Goal: Task Accomplishment & Management: Manage account settings

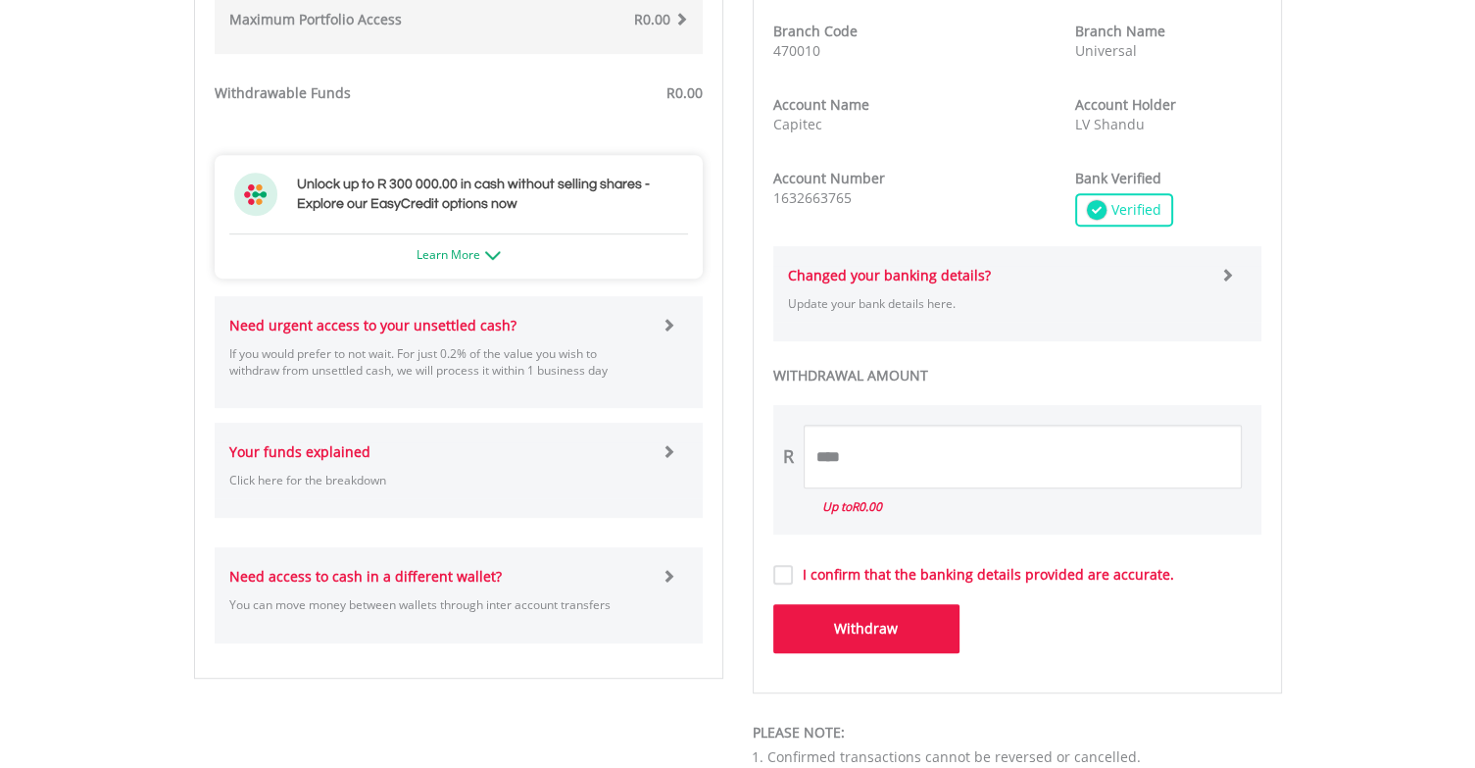
scroll to position [882, 0]
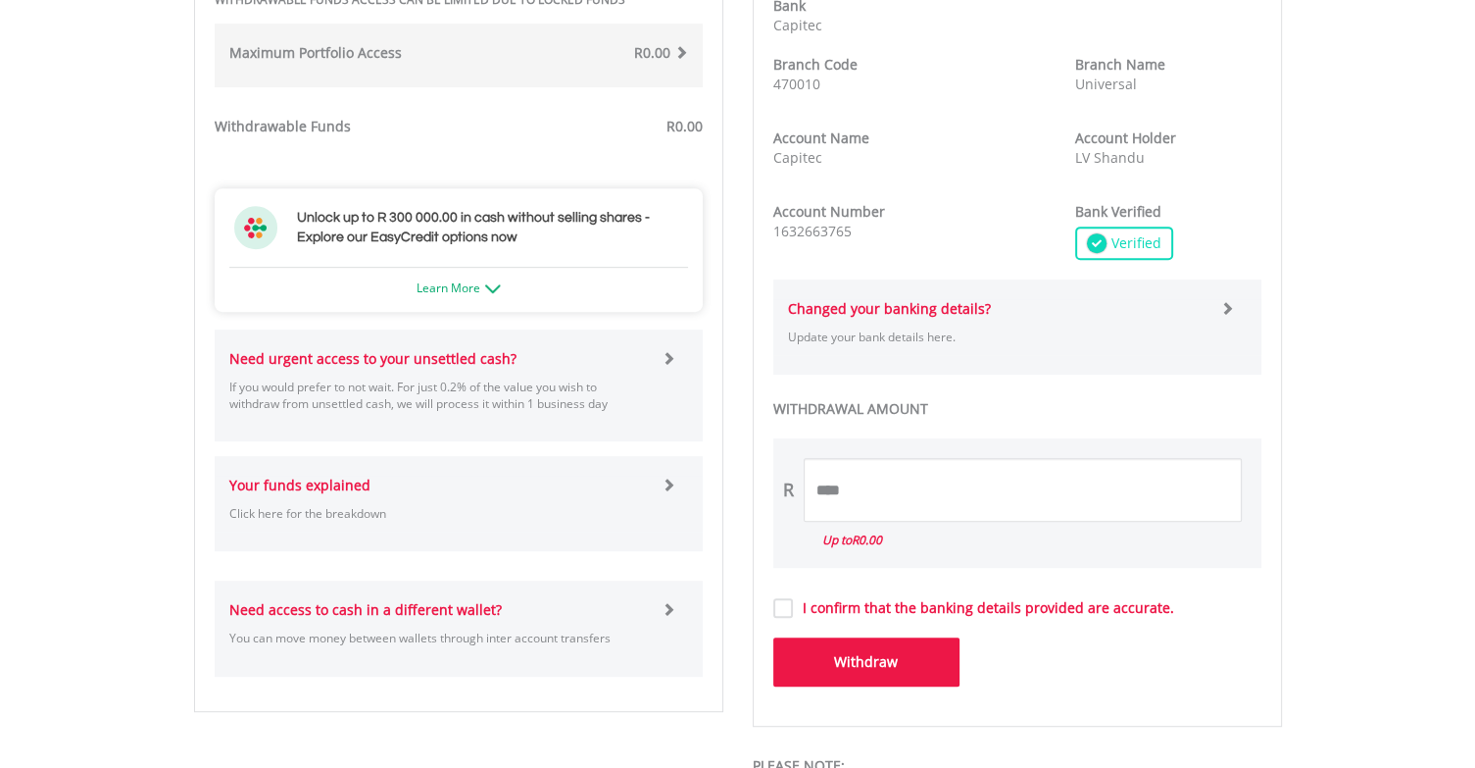
click at [793, 603] on label "I confirm that the banking details provided are accurate." at bounding box center [983, 608] width 381 height 20
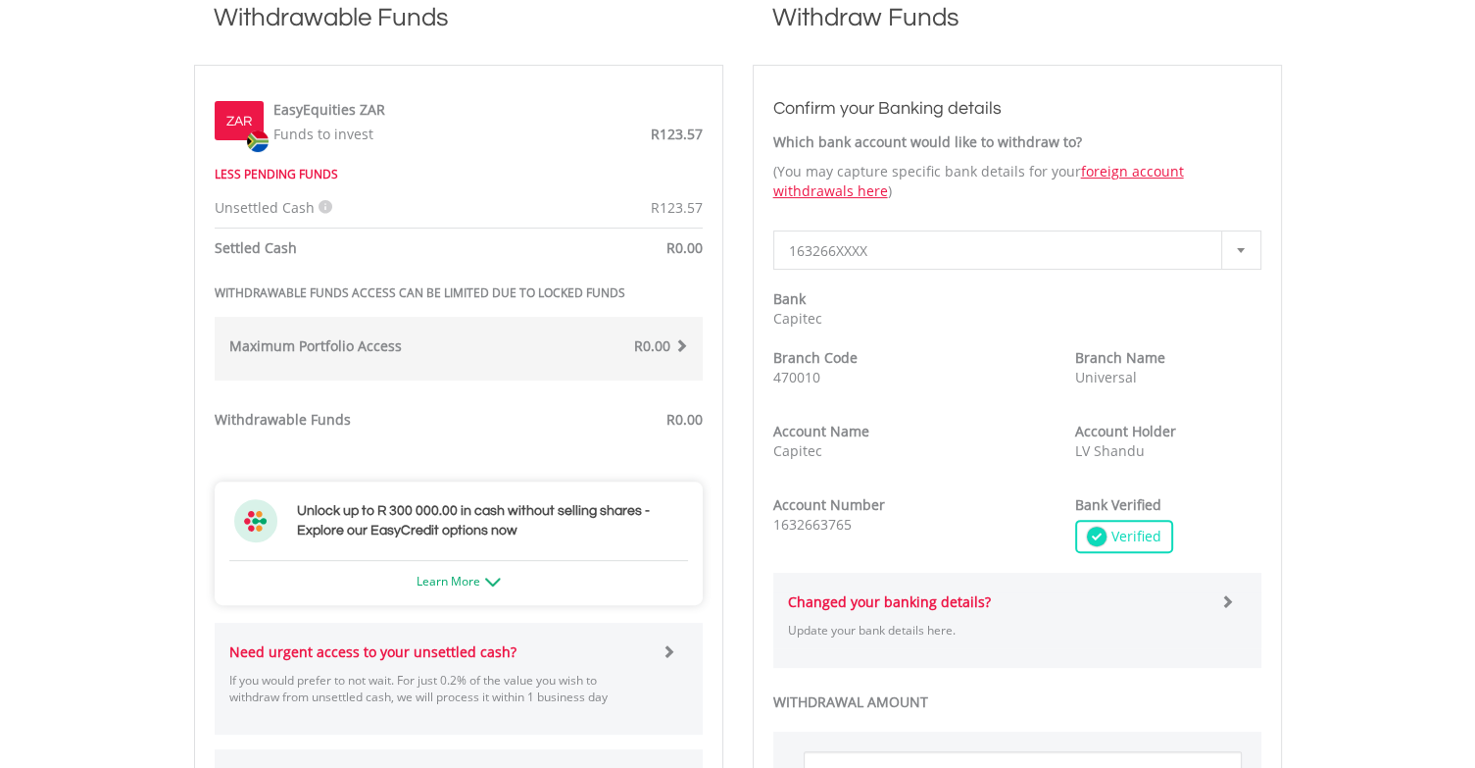
scroll to position [686, 0]
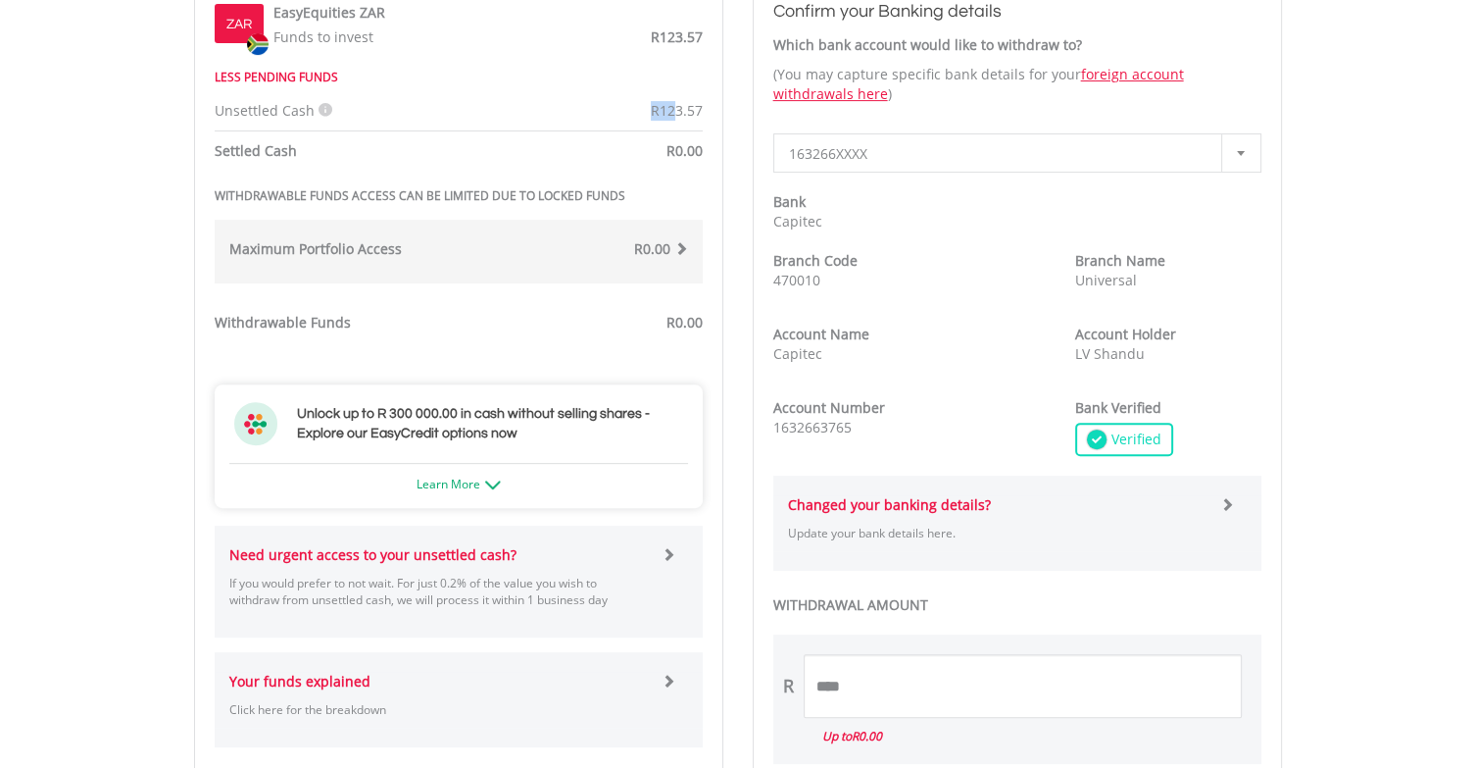
drag, startPoint x: 644, startPoint y: 108, endPoint x: 671, endPoint y: 112, distance: 27.7
click at [671, 112] on div "R123.57" at bounding box center [588, 111] width 259 height 20
click at [659, 113] on span "R123.57" at bounding box center [677, 110] width 52 height 19
drag, startPoint x: 661, startPoint y: 108, endPoint x: 708, endPoint y: 108, distance: 47.1
click at [708, 108] on div "R123.57" at bounding box center [588, 111] width 259 height 20
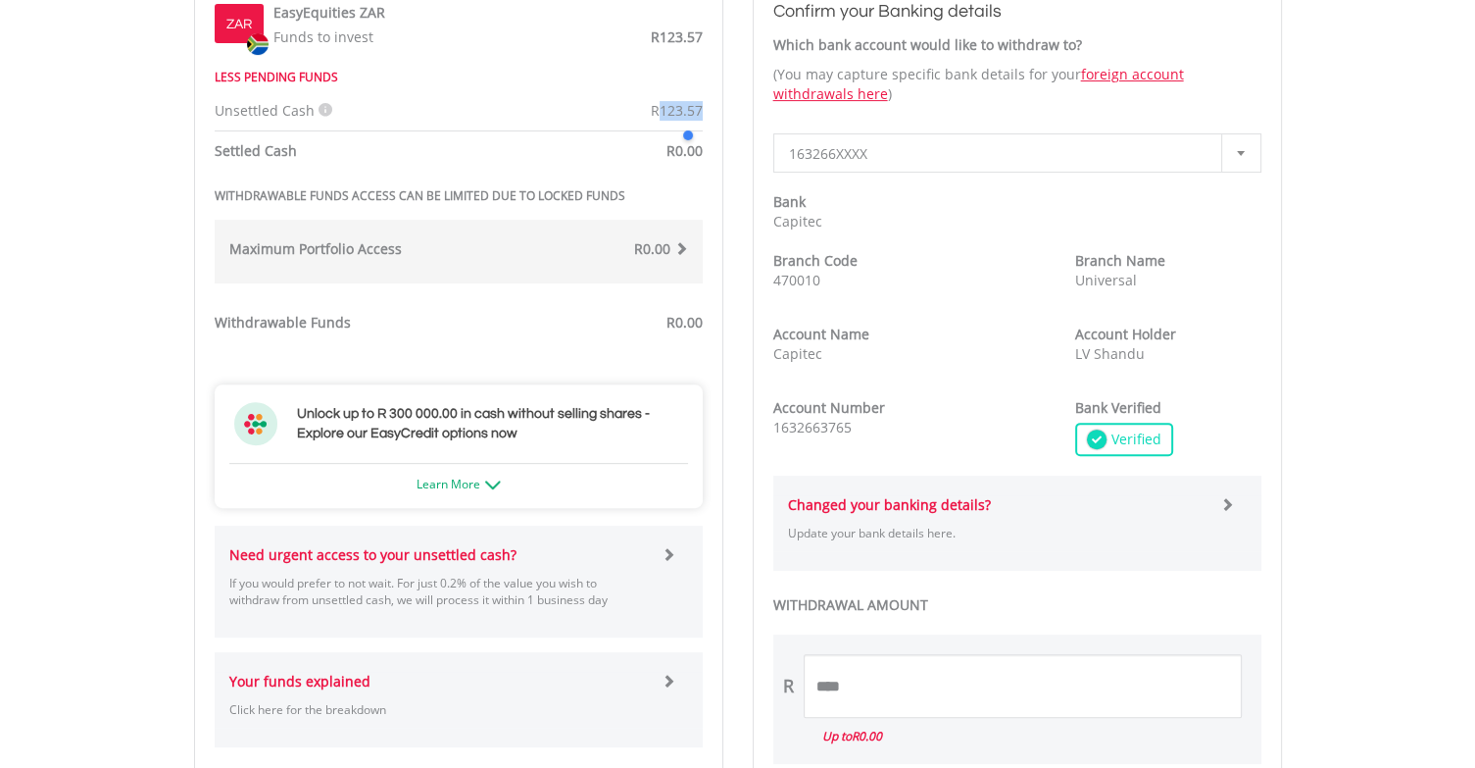
copy span "123.57"
click at [843, 689] on input "****" at bounding box center [1023, 686] width 438 height 64
paste input "******"
click at [938, 665] on input "******" at bounding box center [1023, 686] width 438 height 64
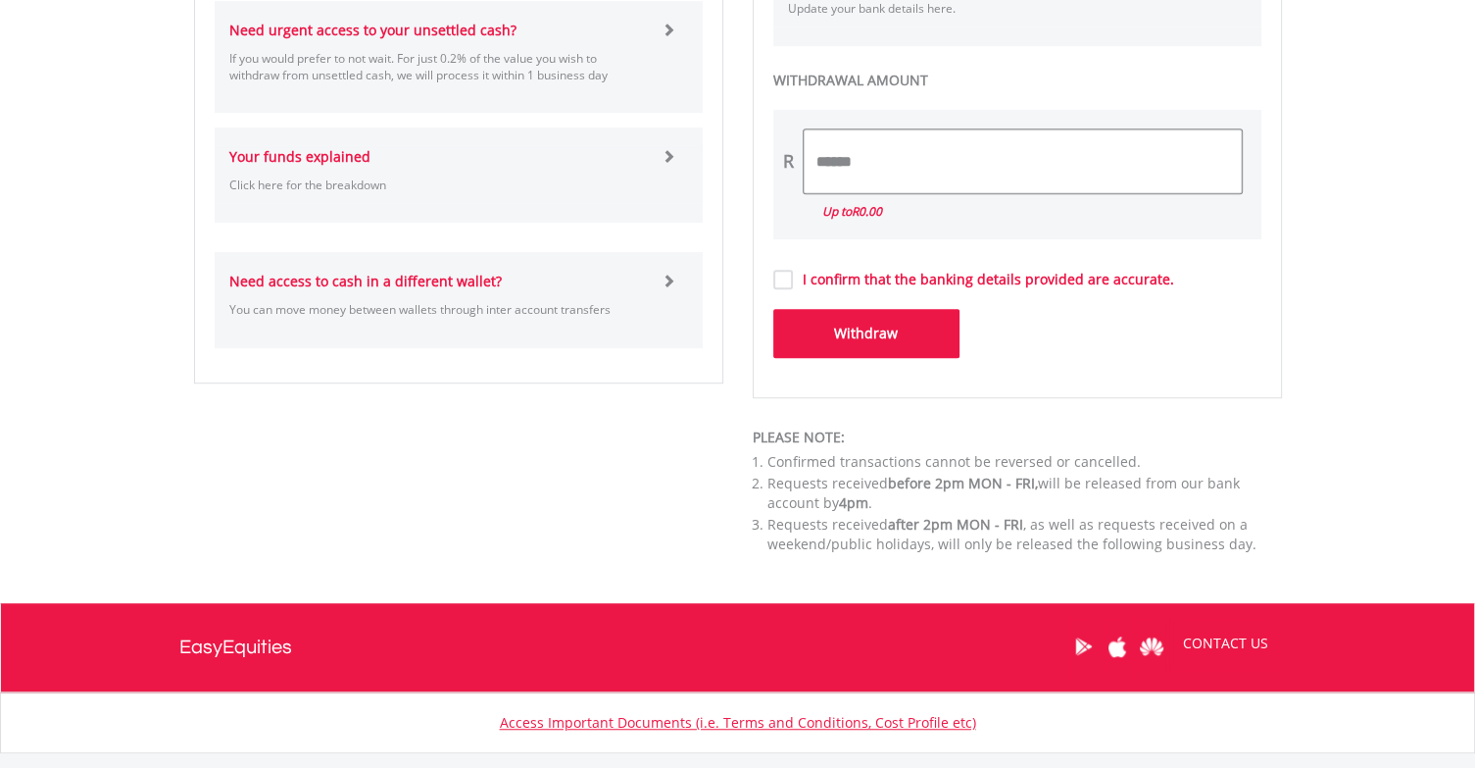
scroll to position [1176, 0]
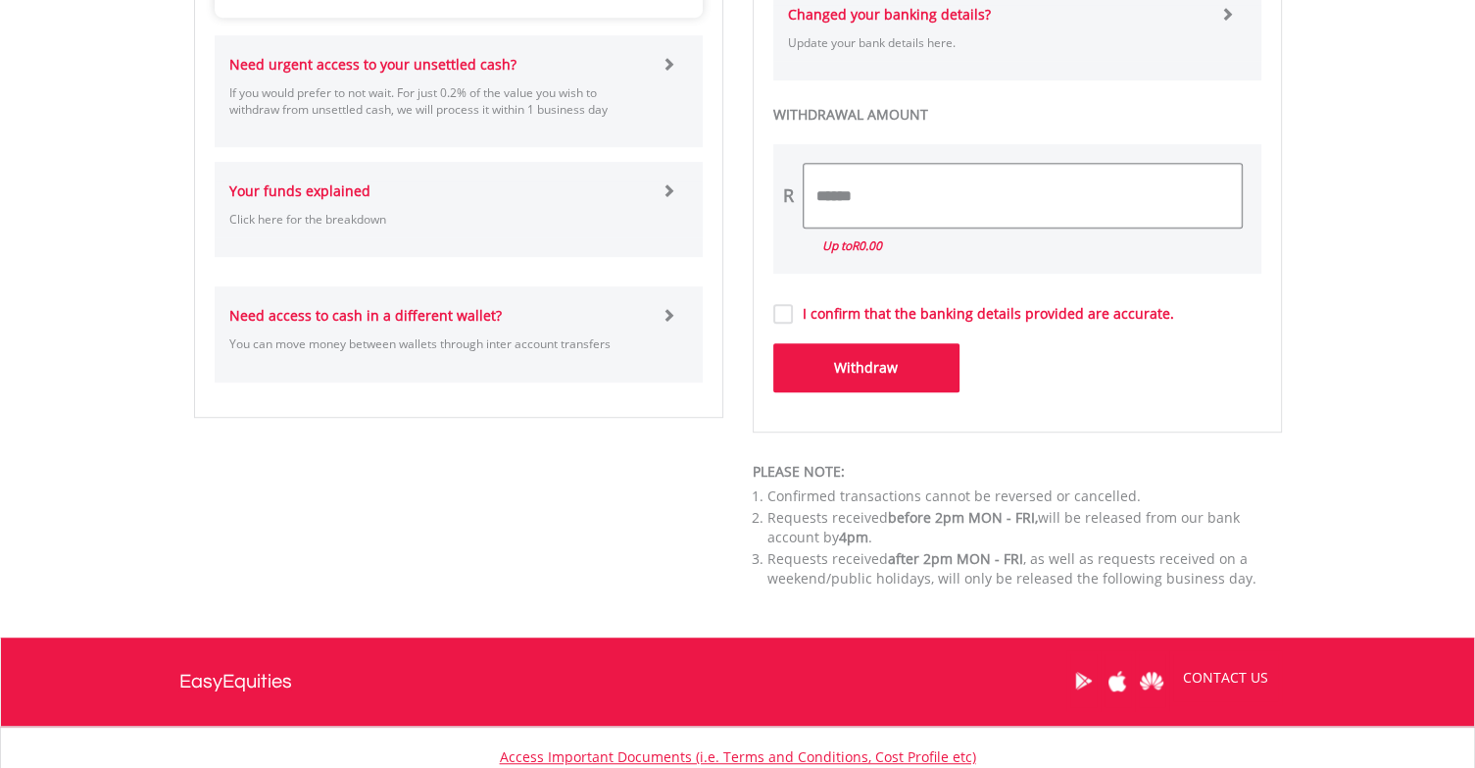
type input "******"
click at [1105, 359] on div "Withdraw" at bounding box center [1018, 367] width 518 height 49
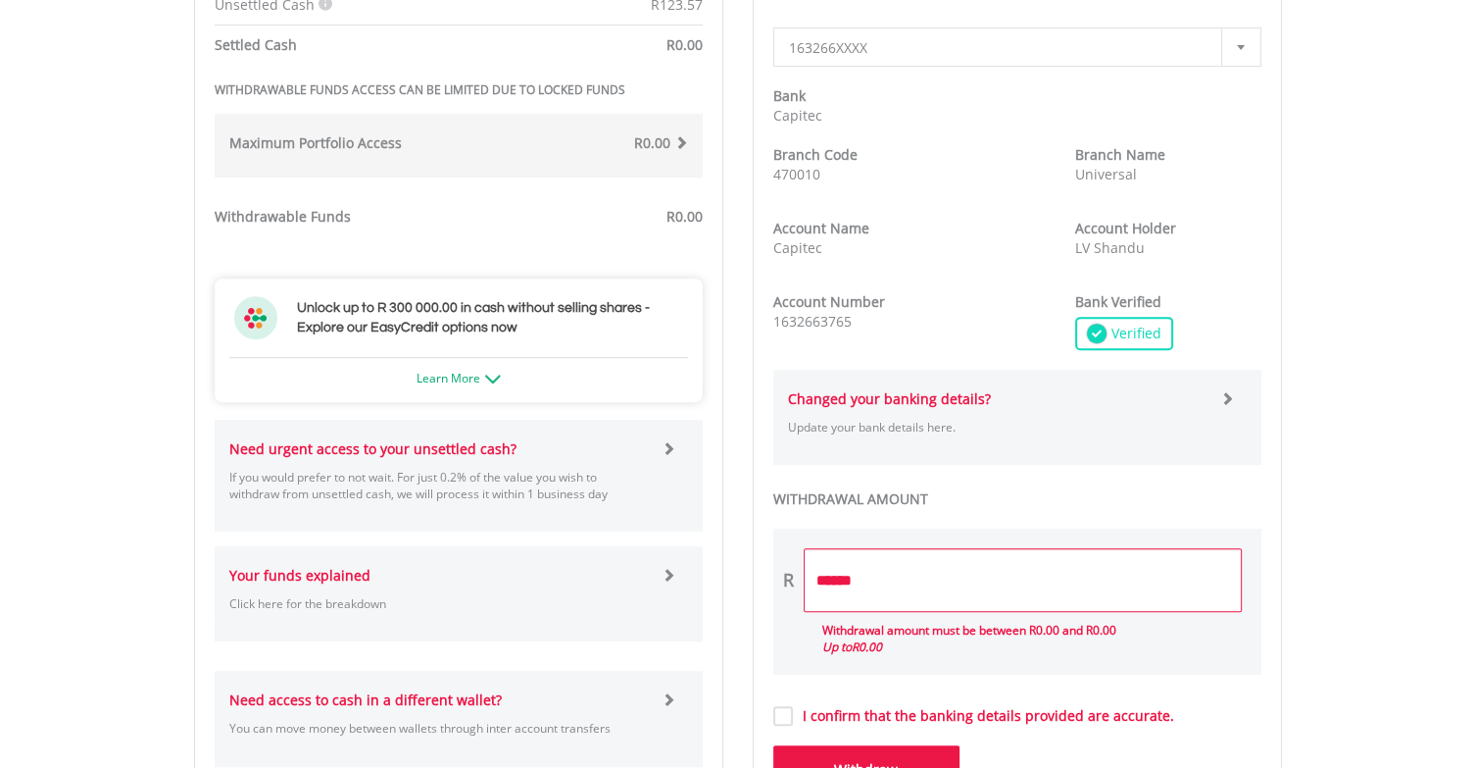
scroll to position [784, 0]
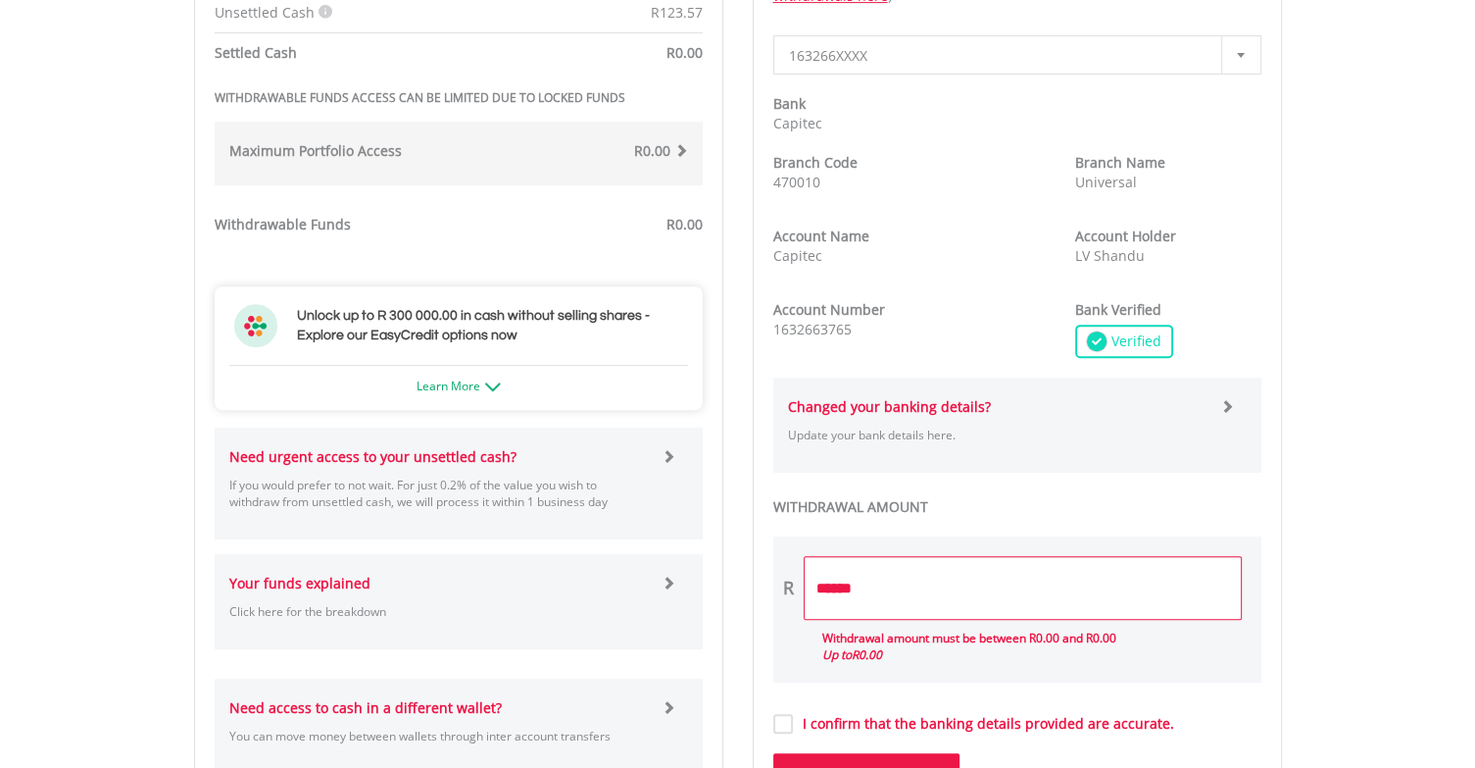
click at [730, 388] on div "Withdrawable Funds ZAR EasyEquities ZAR Funds to invest R123.57 LESS PENDING FU…" at bounding box center [458, 297] width 559 height 1024
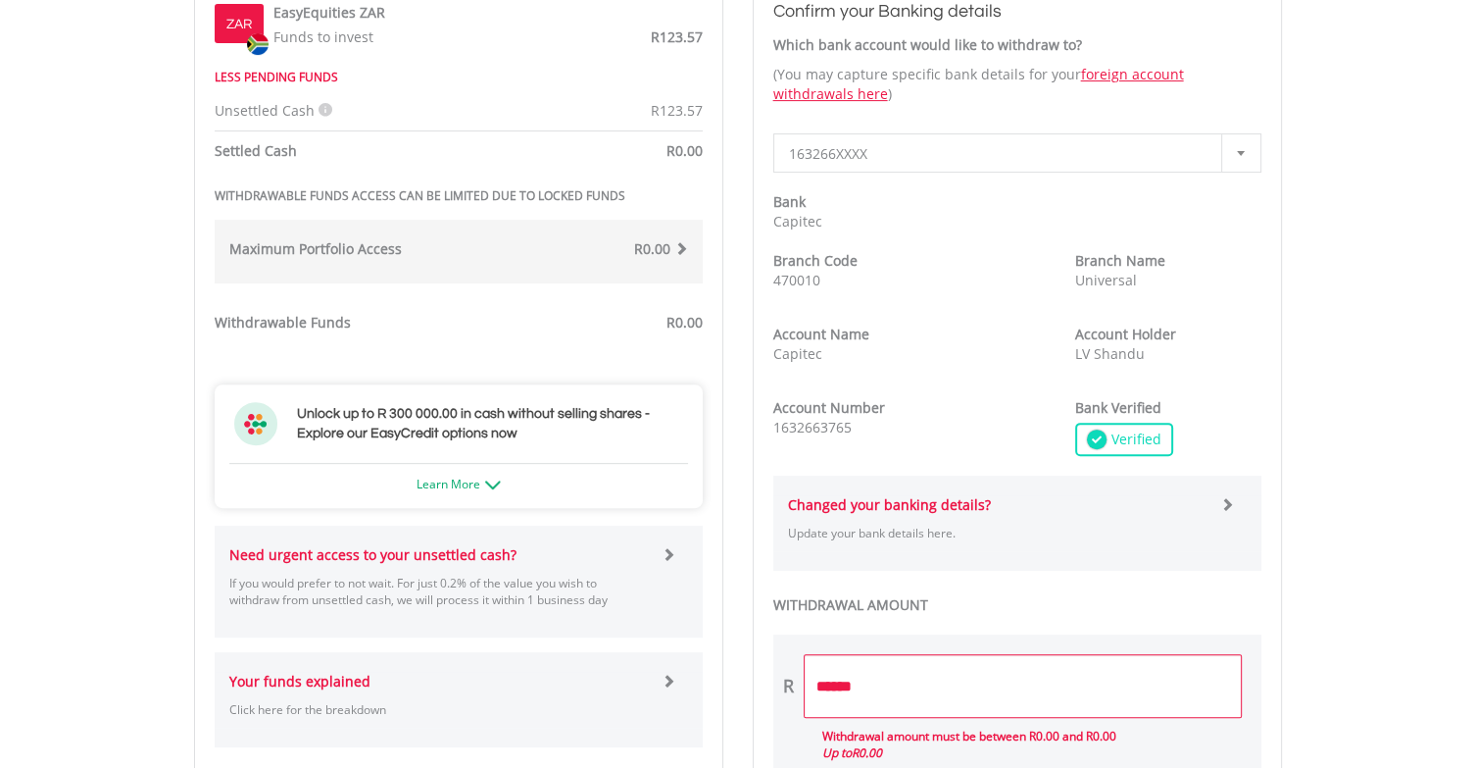
scroll to position [588, 0]
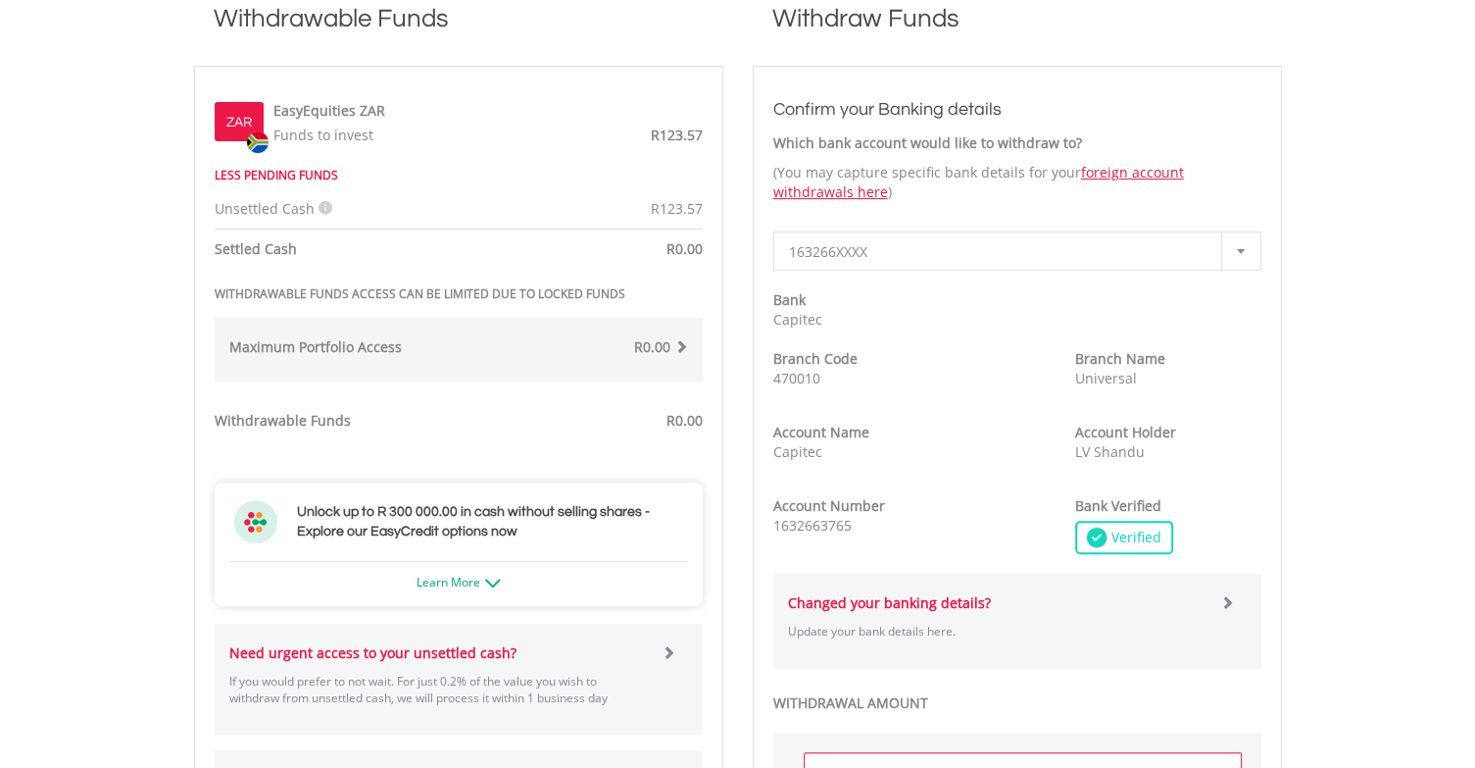
click at [374, 344] on strong "Maximum Portfolio Access" at bounding box center [315, 346] width 173 height 19
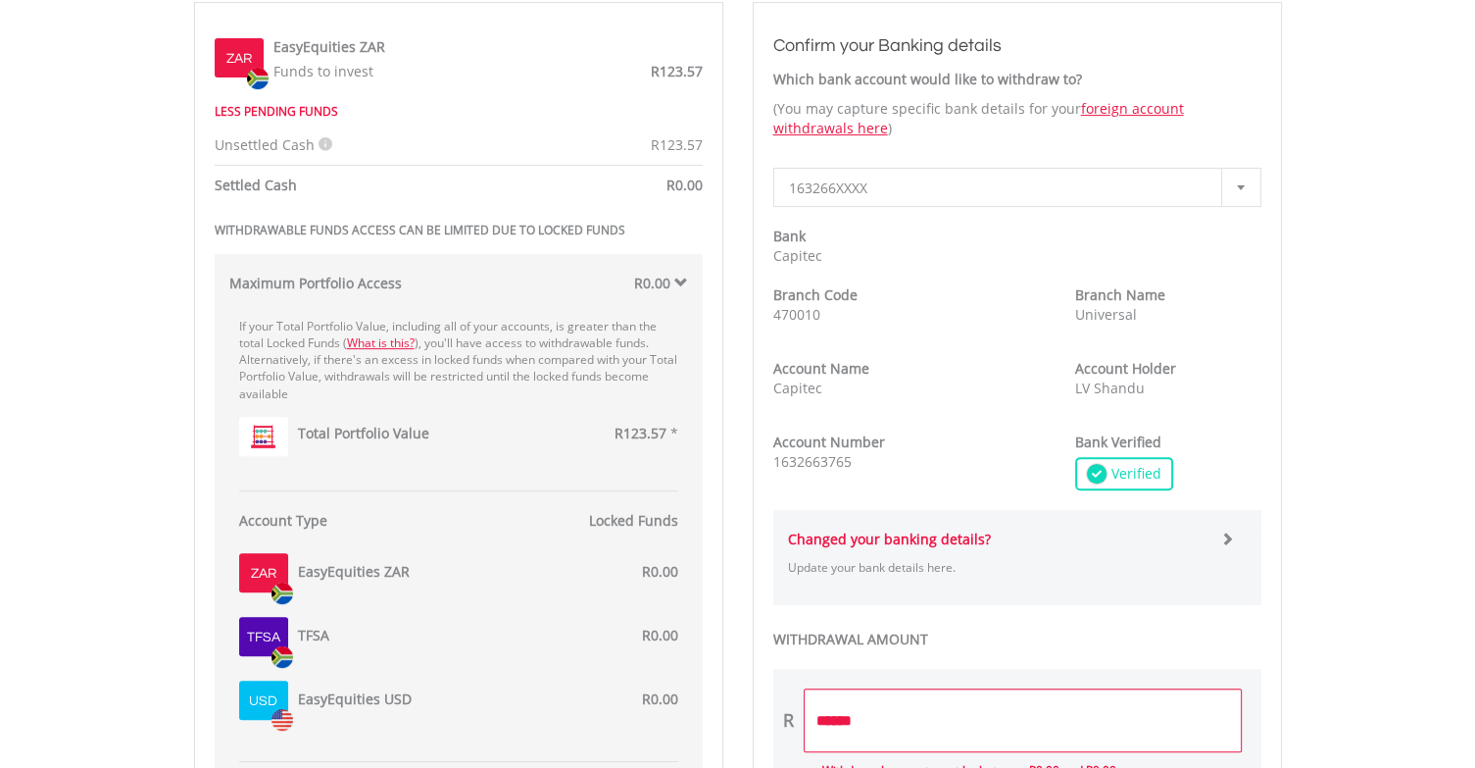
scroll to position [686, 0]
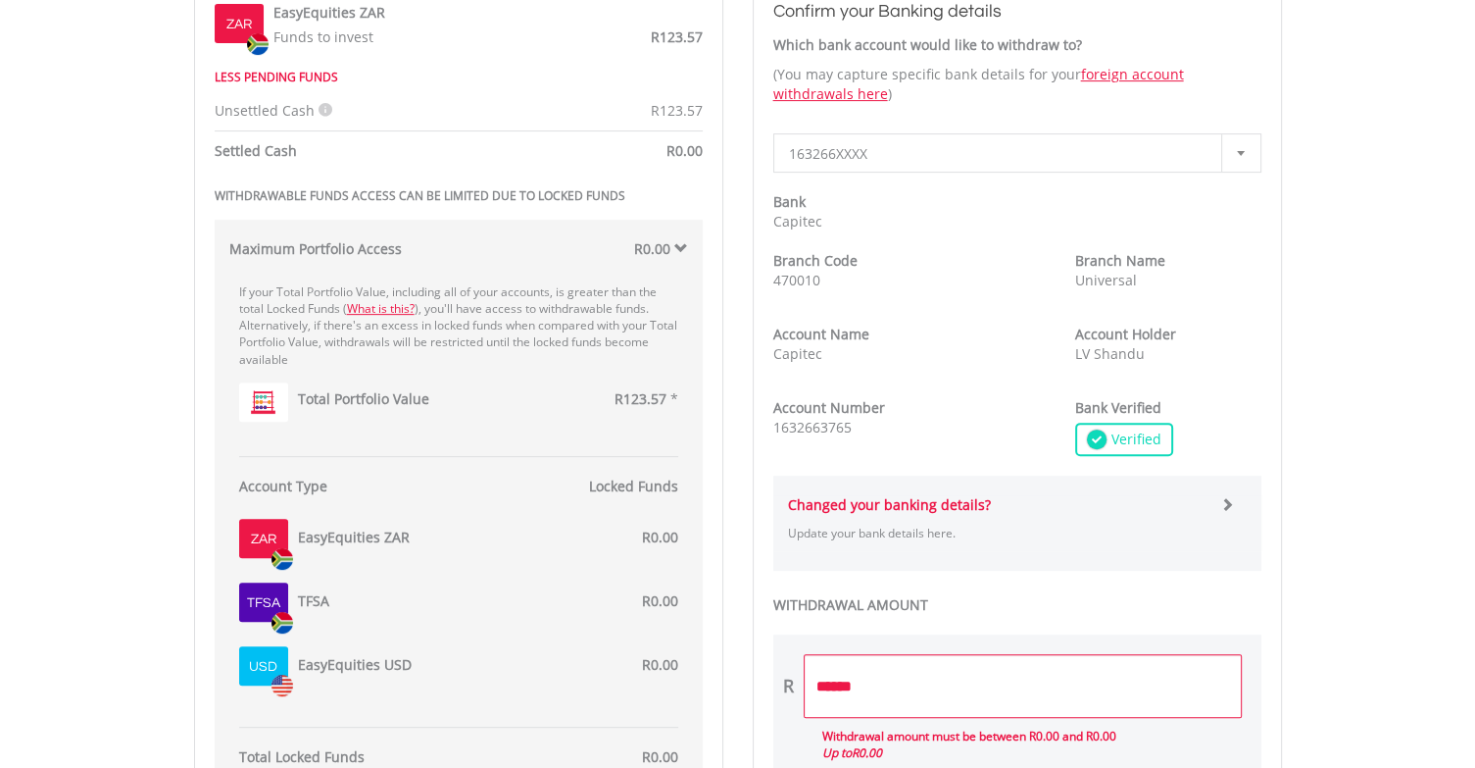
click at [396, 404] on label "Total Portfolio Value" at bounding box center [363, 399] width 131 height 20
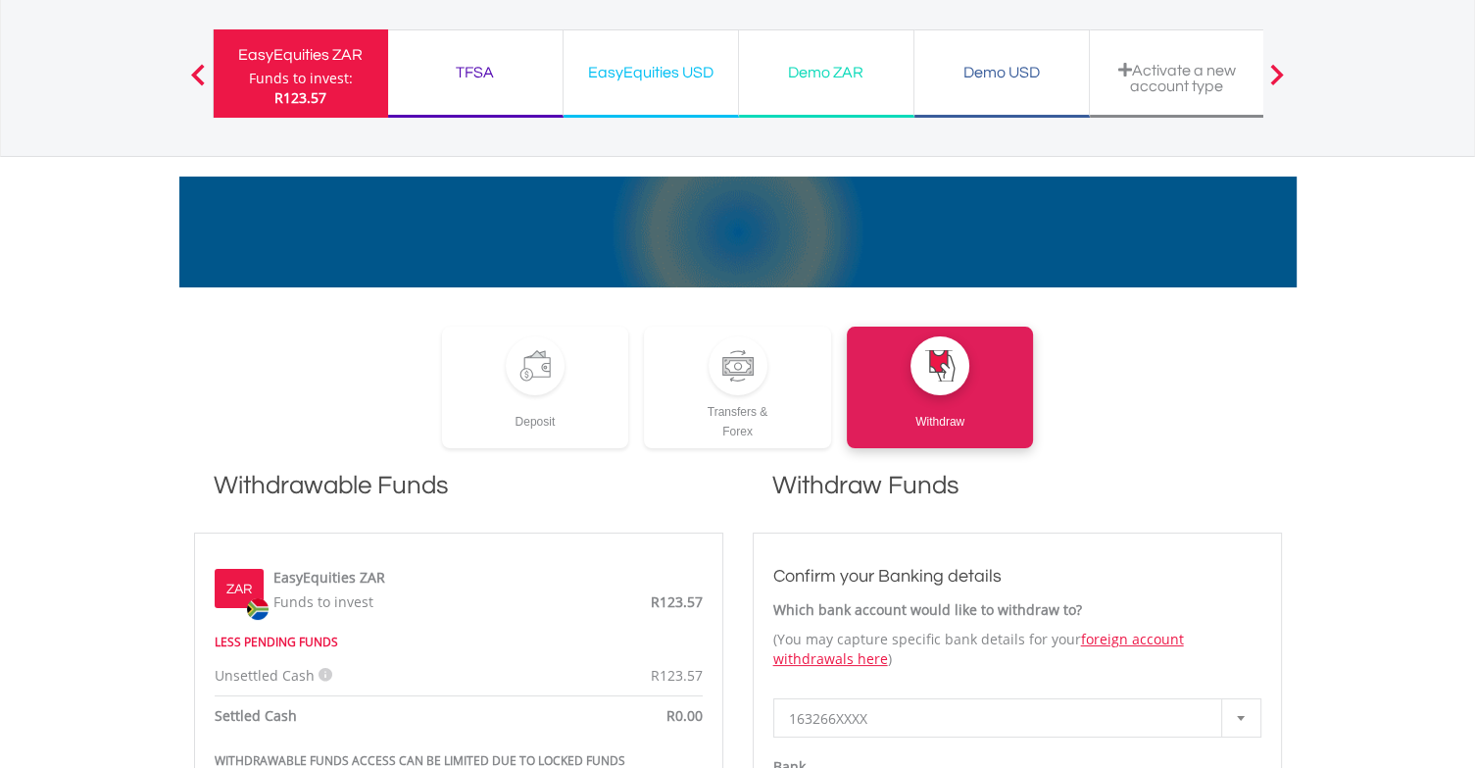
scroll to position [0, 0]
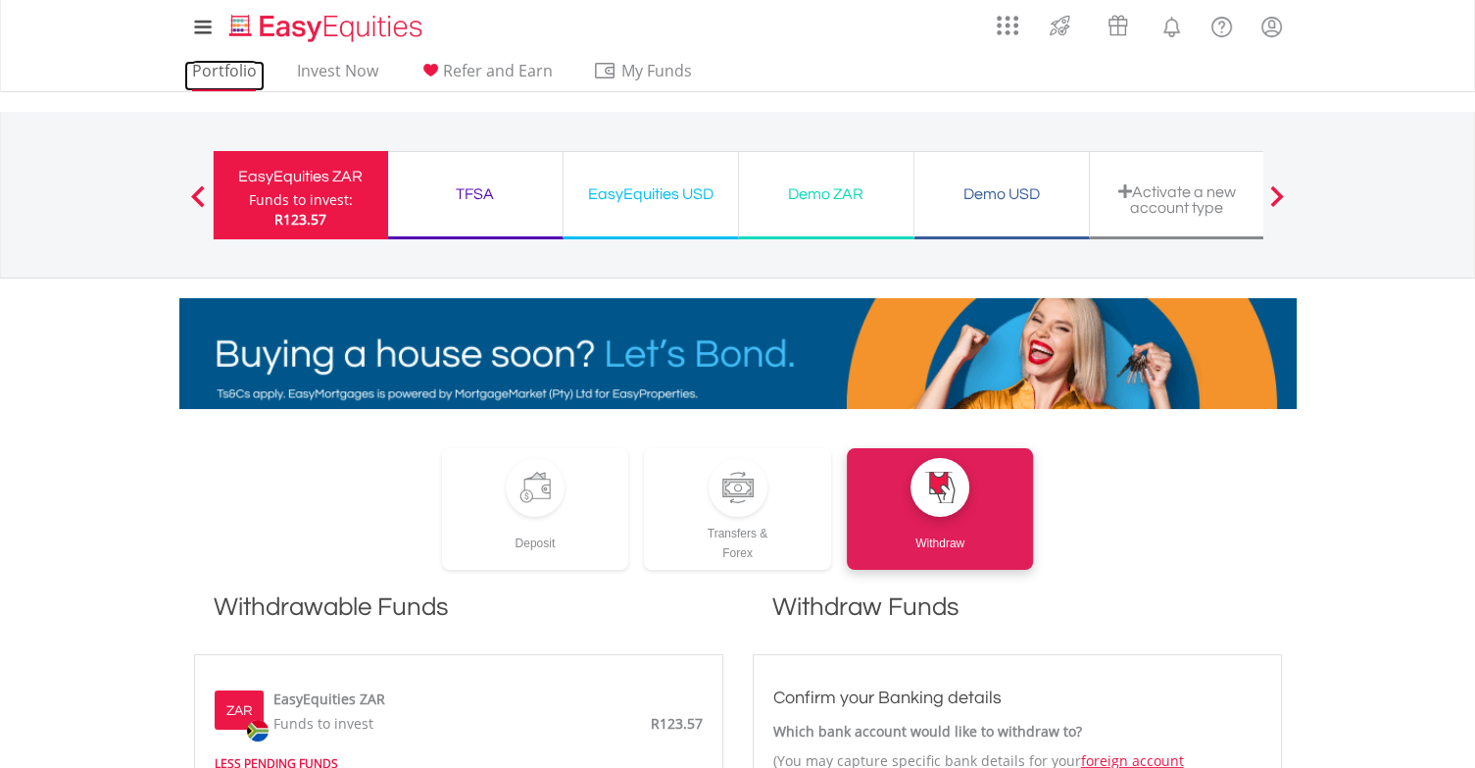
click at [224, 74] on link "Portfolio" at bounding box center [224, 76] width 80 height 30
